Goal: Task Accomplishment & Management: Complete application form

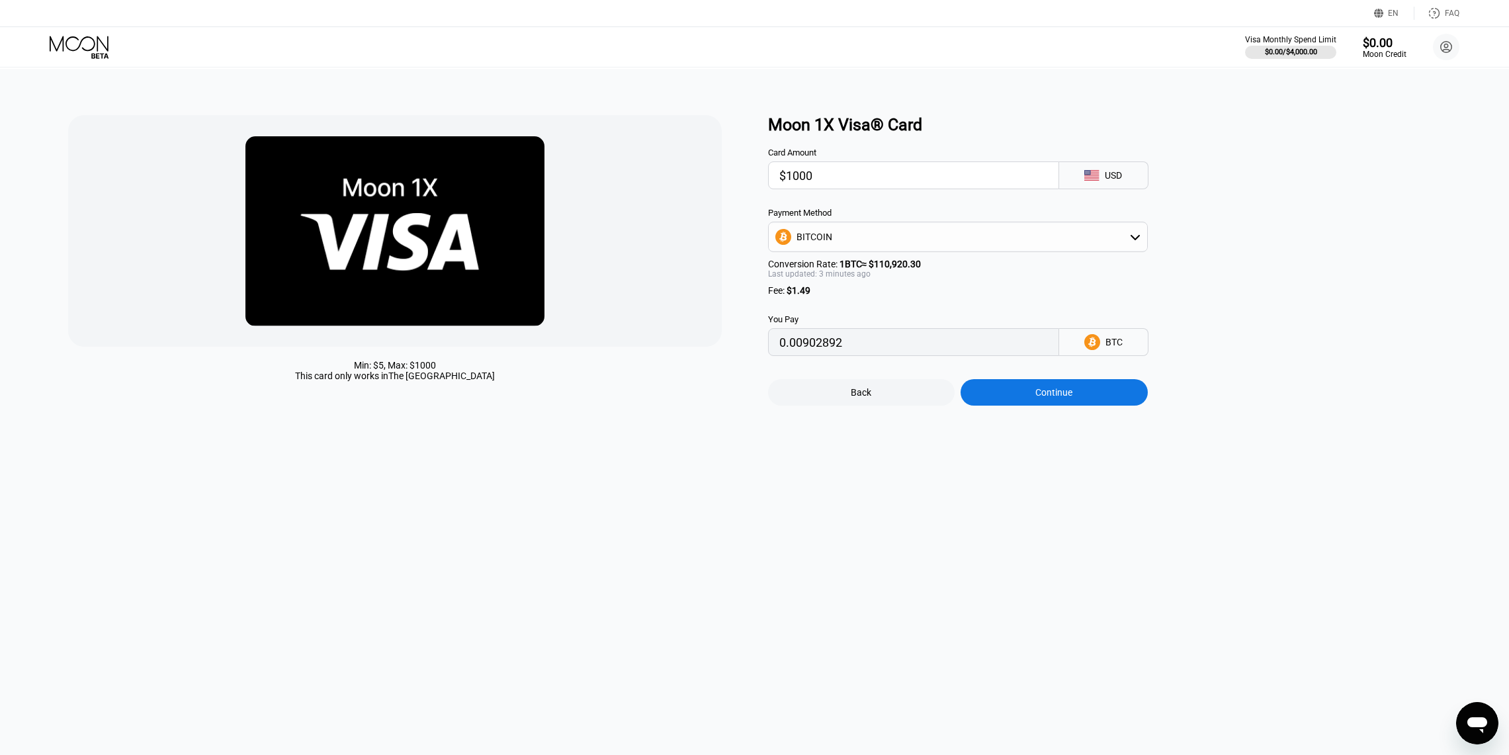
type input "0.00902258"
type input "0.00904133"
type input "0.00904381"
type input "0.00902831"
type input "0.00901295"
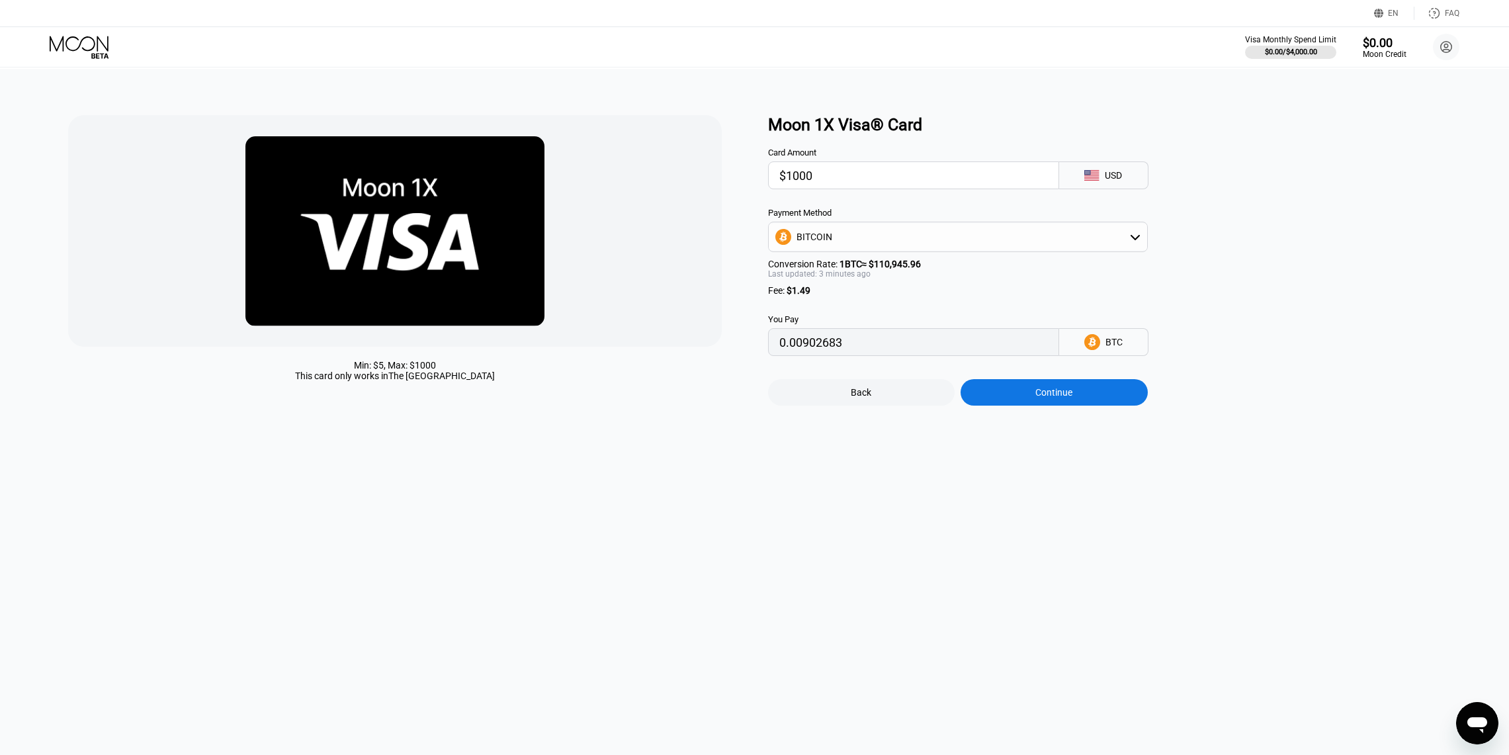
type input "0.00903421"
type input "0.00905591"
type input "0.00904342"
type input "0.00904101"
type input "0.00904744"
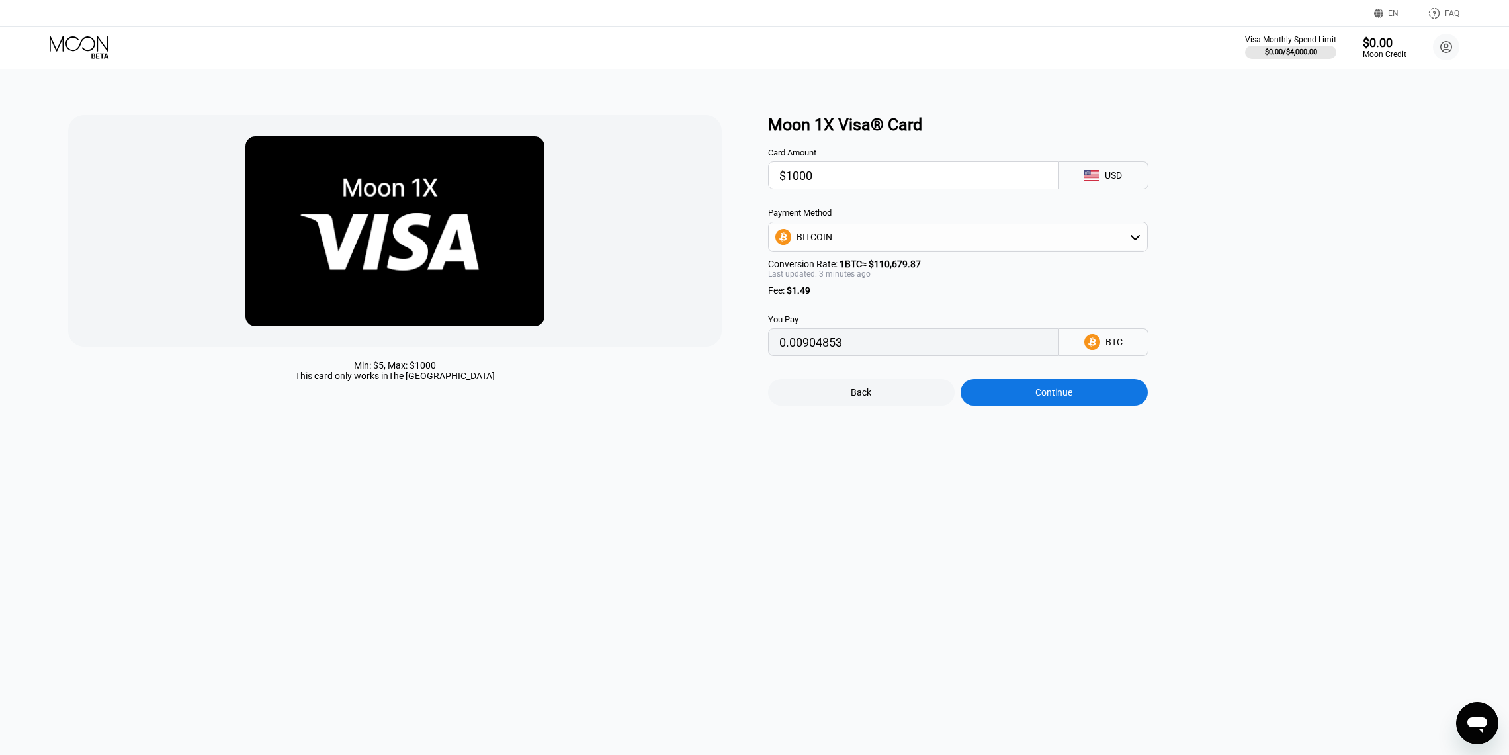
type input "0.00904712"
type input "0.00905538"
type input "0.00905987"
type input "0.00906825"
type input "0.00907445"
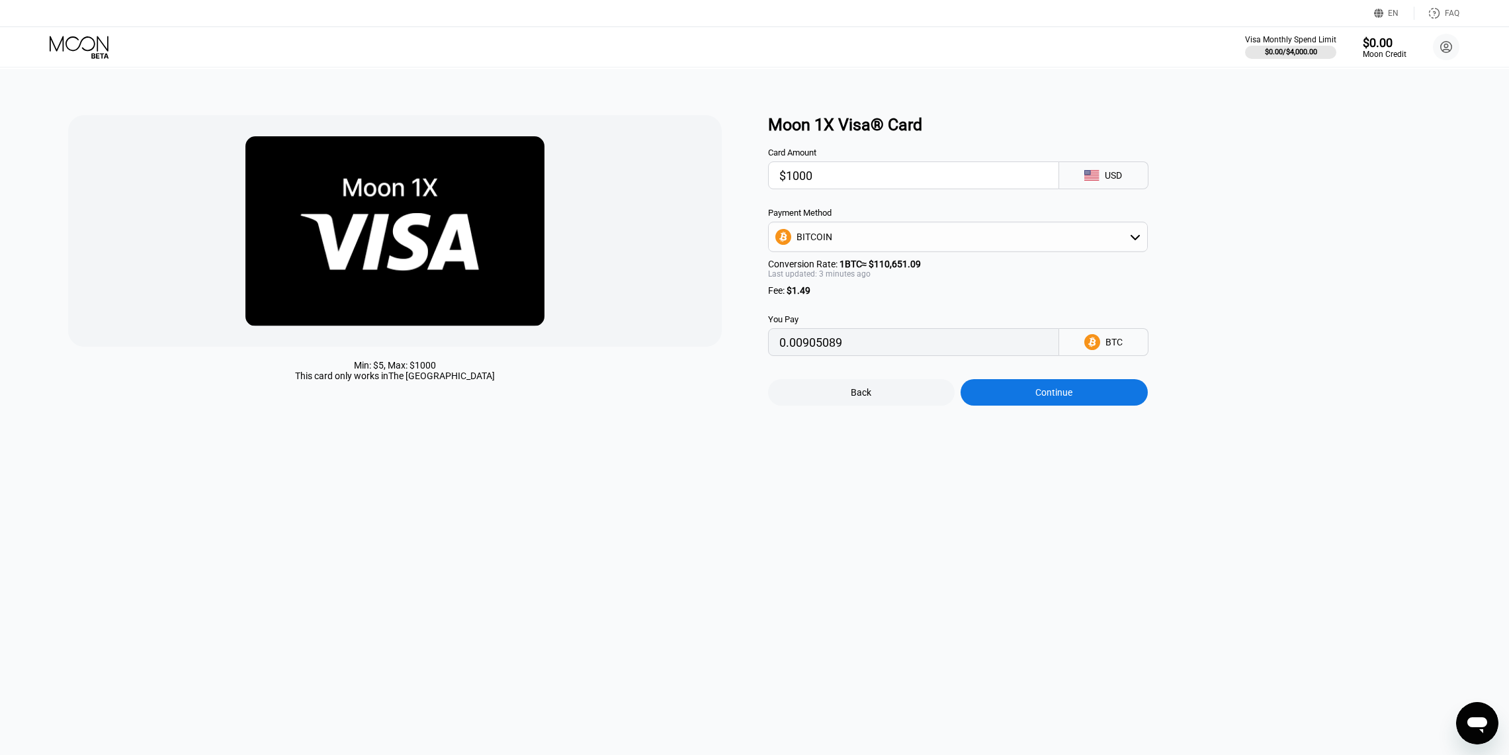
type input "0.00905965"
type input "0.00906599"
type input "0.00907051"
type input "0.00909359"
type input "0.00907657"
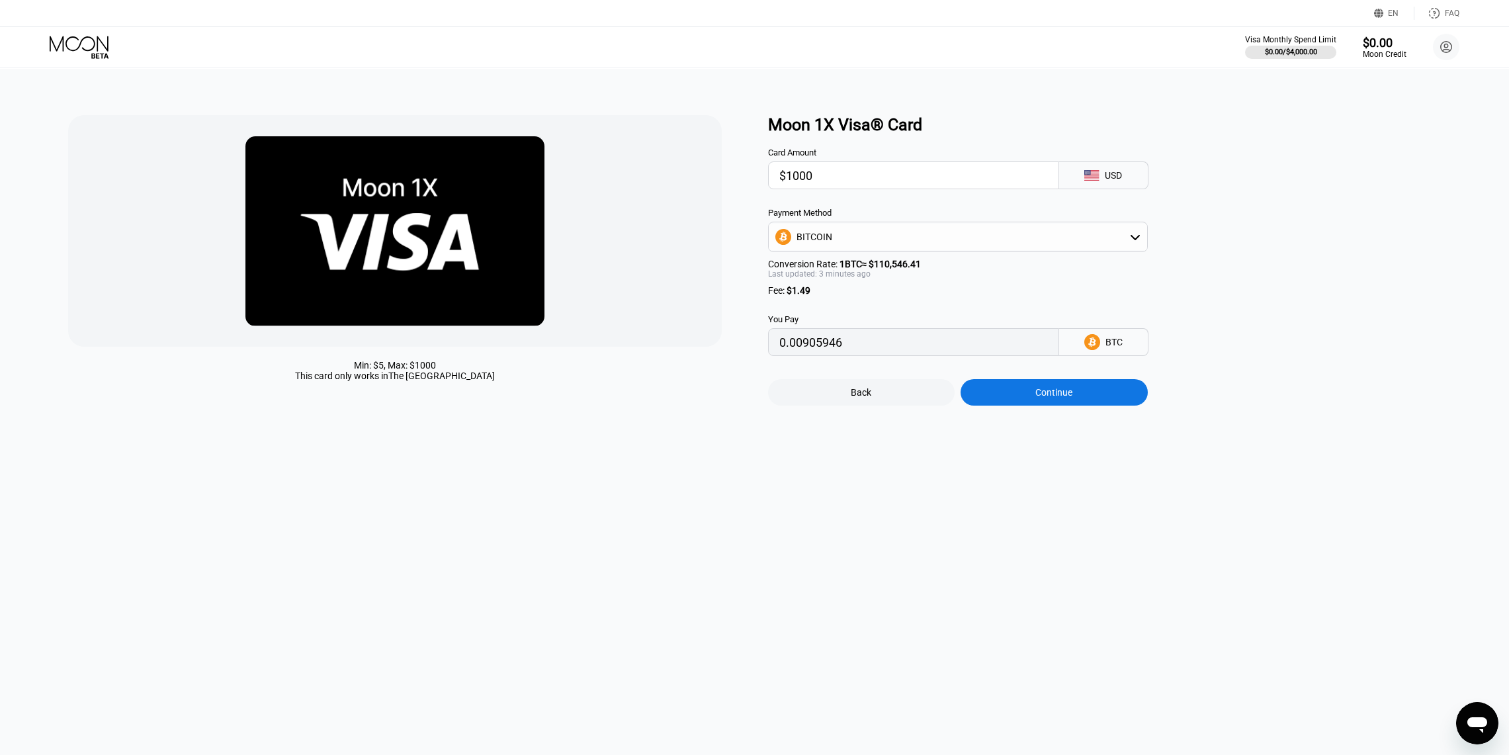
type input "0.00905080"
type input "0.00912676"
type input "0.00910134"
type input "0.00905186"
type input "0.00904901"
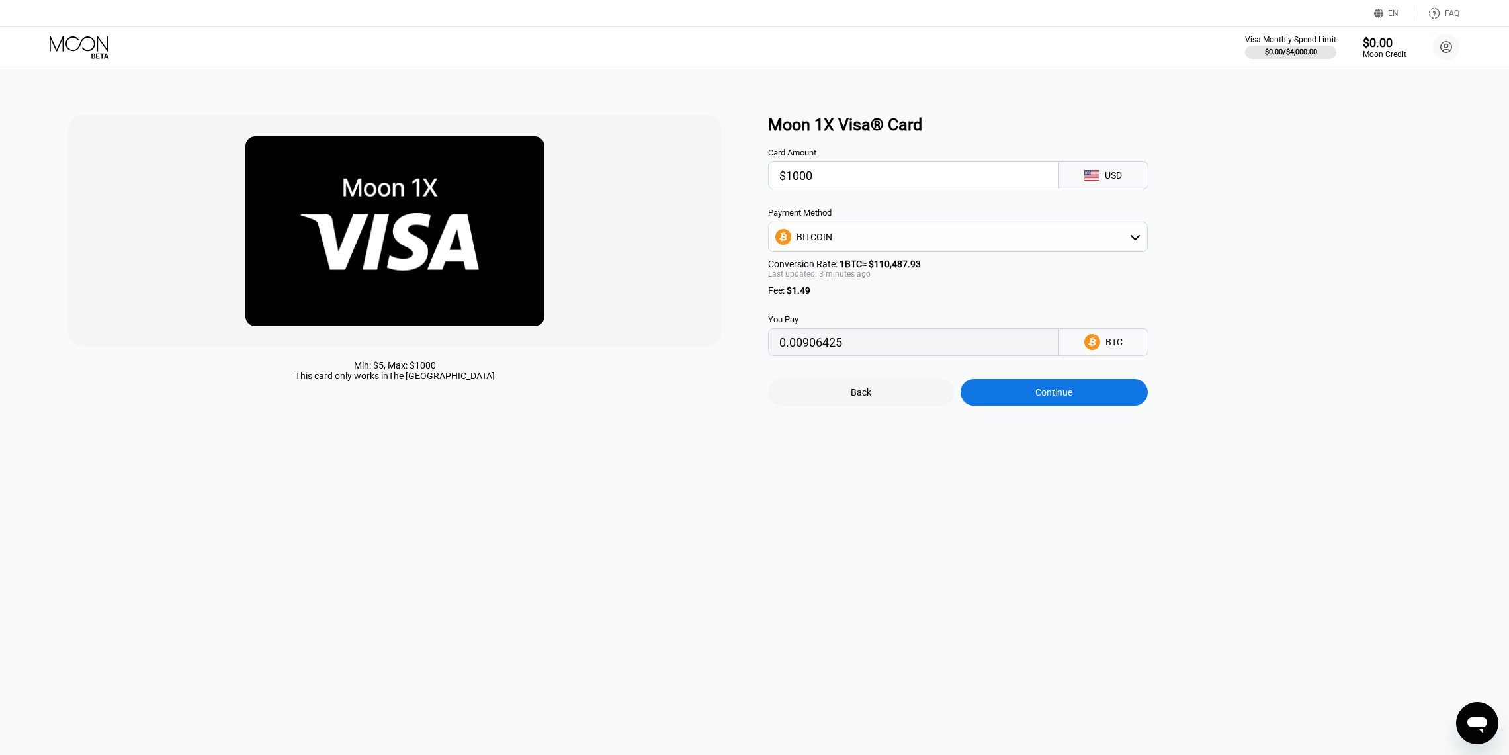
type input "0.00905990"
type input "0.00905527"
type input "0.00907747"
type input "0.00910968"
type input "0.00906941"
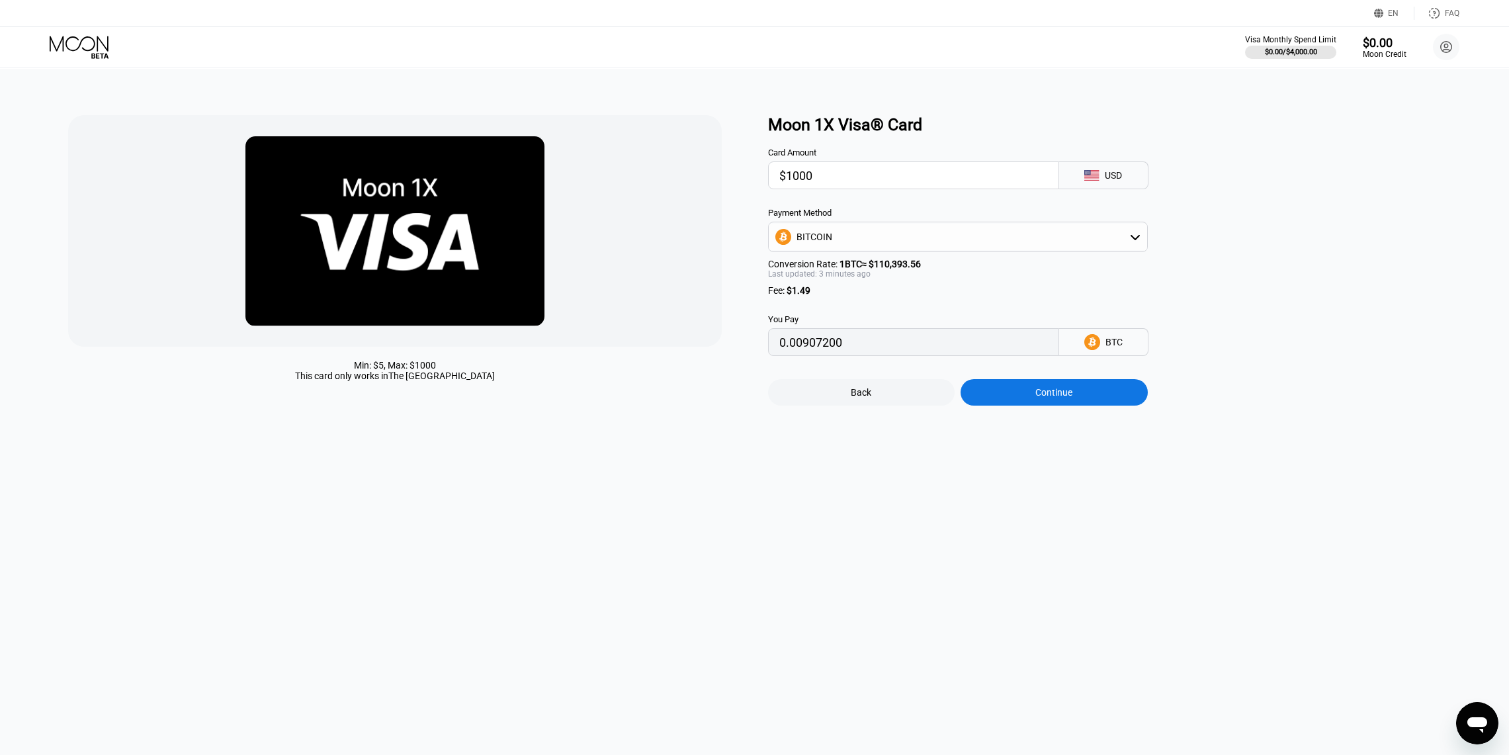
type input "0.00905186"
type input "0.00906512"
type input "0.00908897"
type input "0.00909439"
type input "0.00910585"
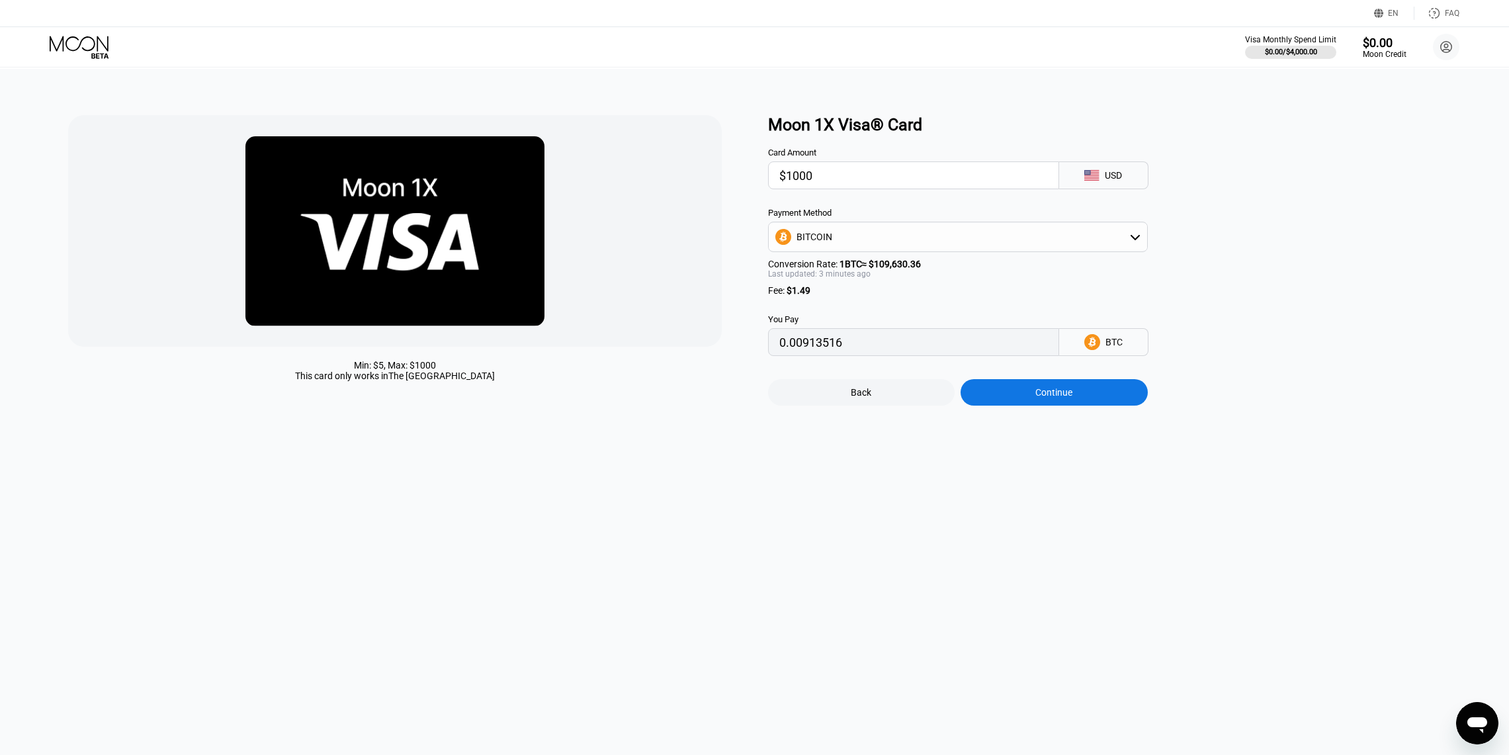
type input "0.00915897"
type input "0.00918581"
type input "0.00923567"
type input "0.00929072"
type input "0.00925362"
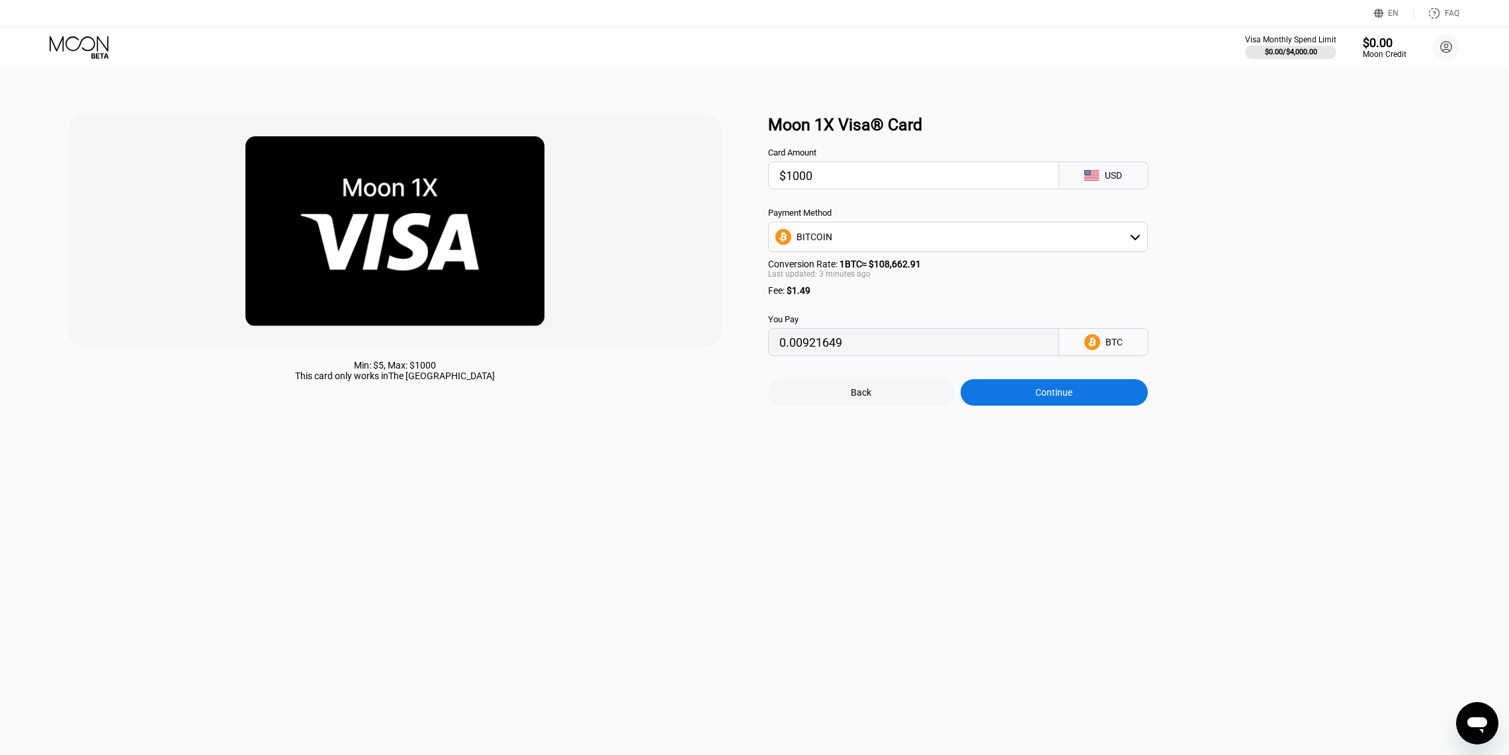
type input "0.00923297"
type input "0.00922909"
type input "0.00920411"
type input "0.00920992"
type input "0.00920220"
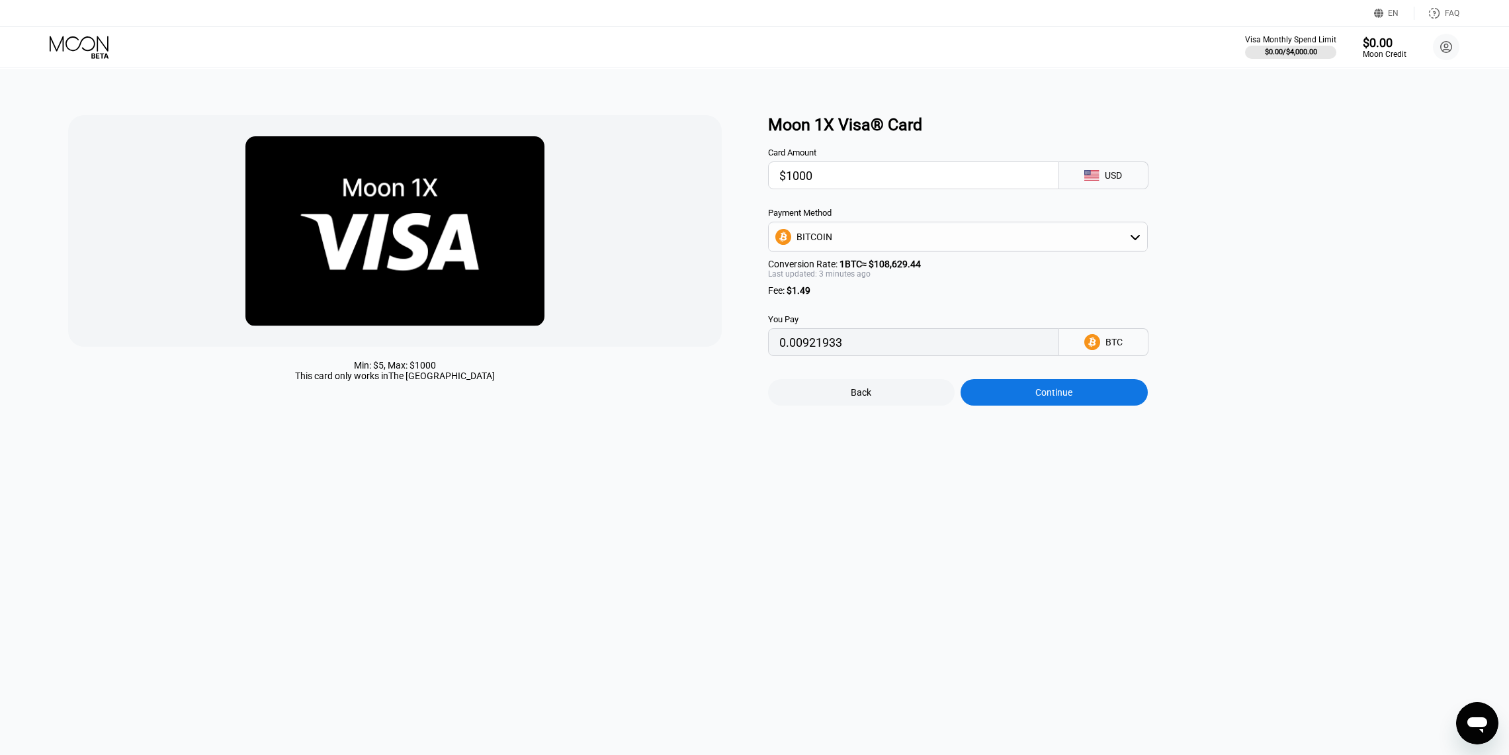
type input "0.00922404"
type input "0.00923823"
type input "0.00925221"
type input "0.00923739"
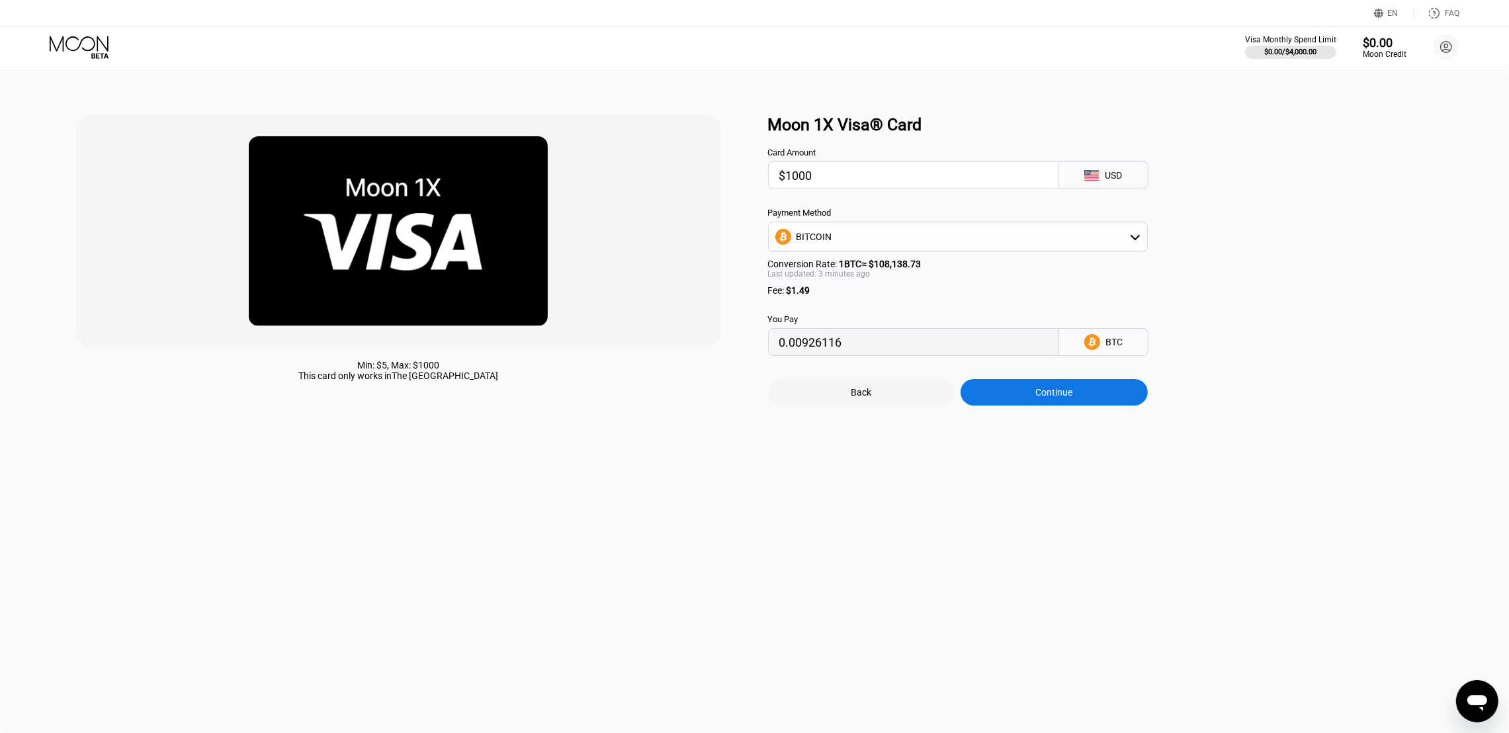
type input "0.00925208"
type input "0.00925946"
type input "0.00922333"
type input "0.00924175"
type input "0.00925691"
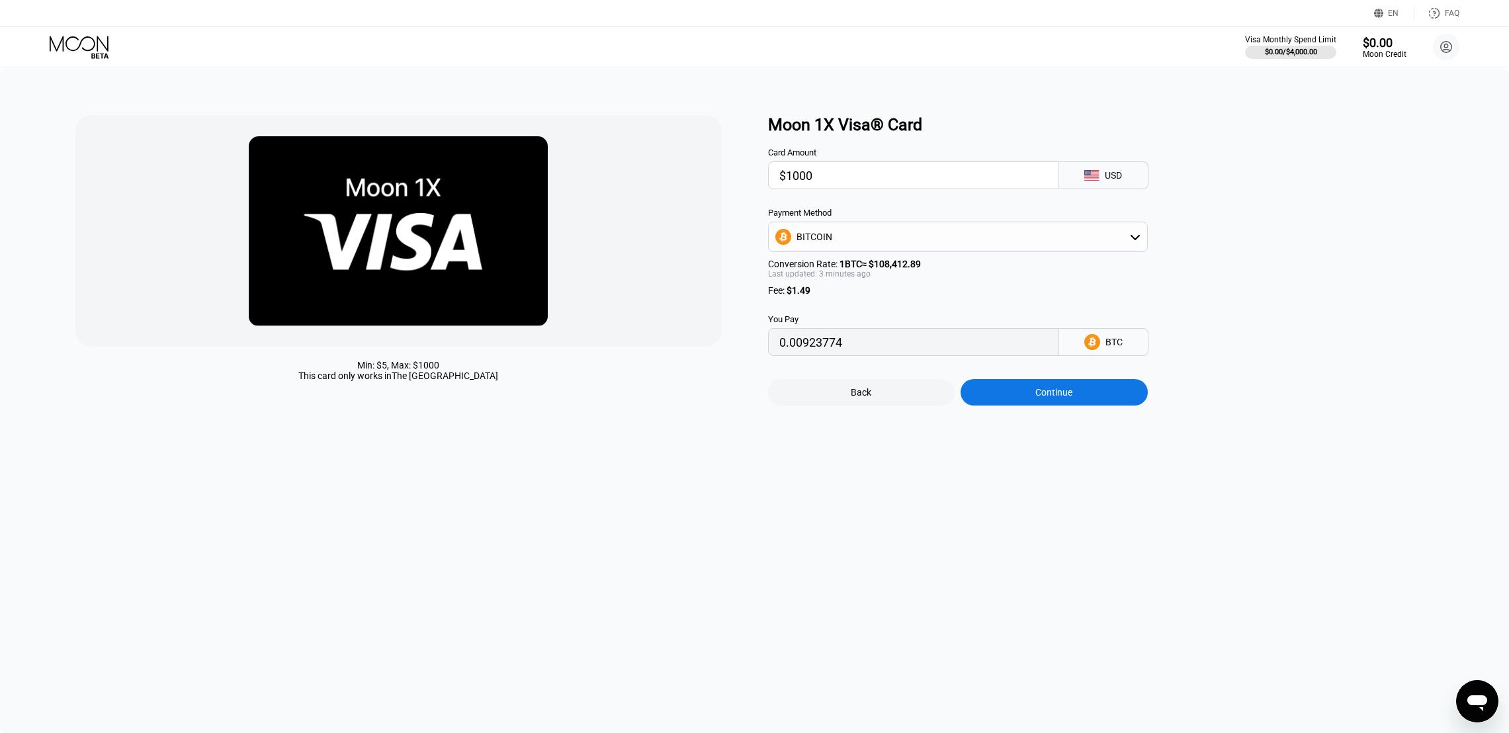
type input "0.00923307"
type input "0.00922707"
type input "0.00922460"
